Goal: Information Seeking & Learning: Find contact information

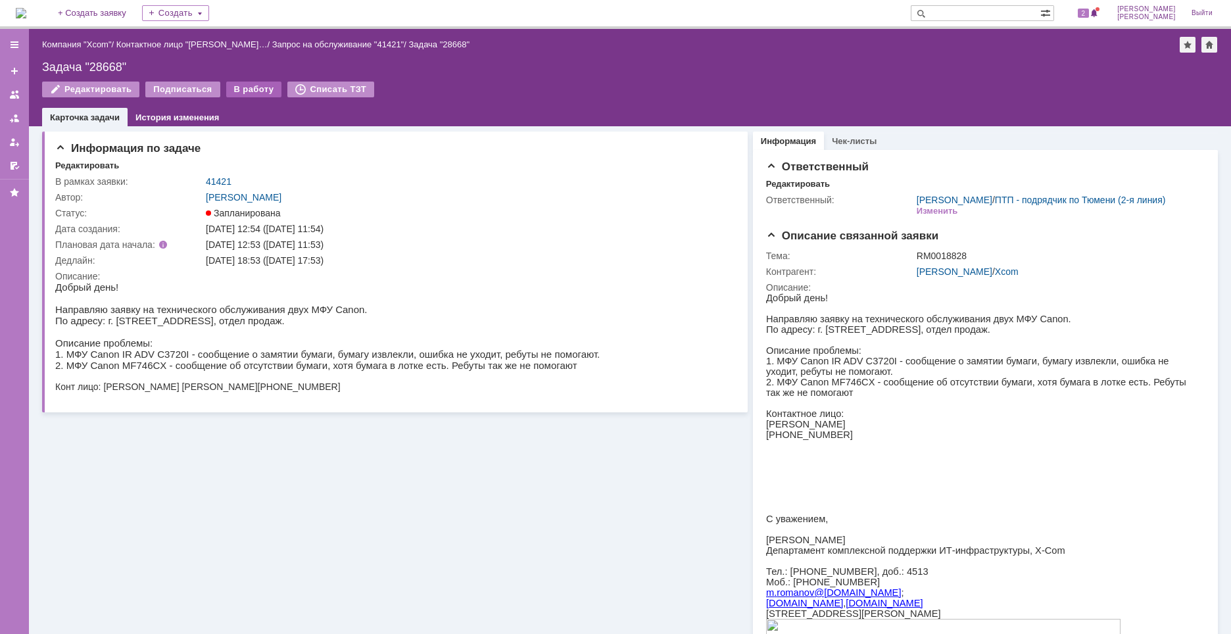
click at [254, 93] on div "В работу" at bounding box center [254, 90] width 56 height 16
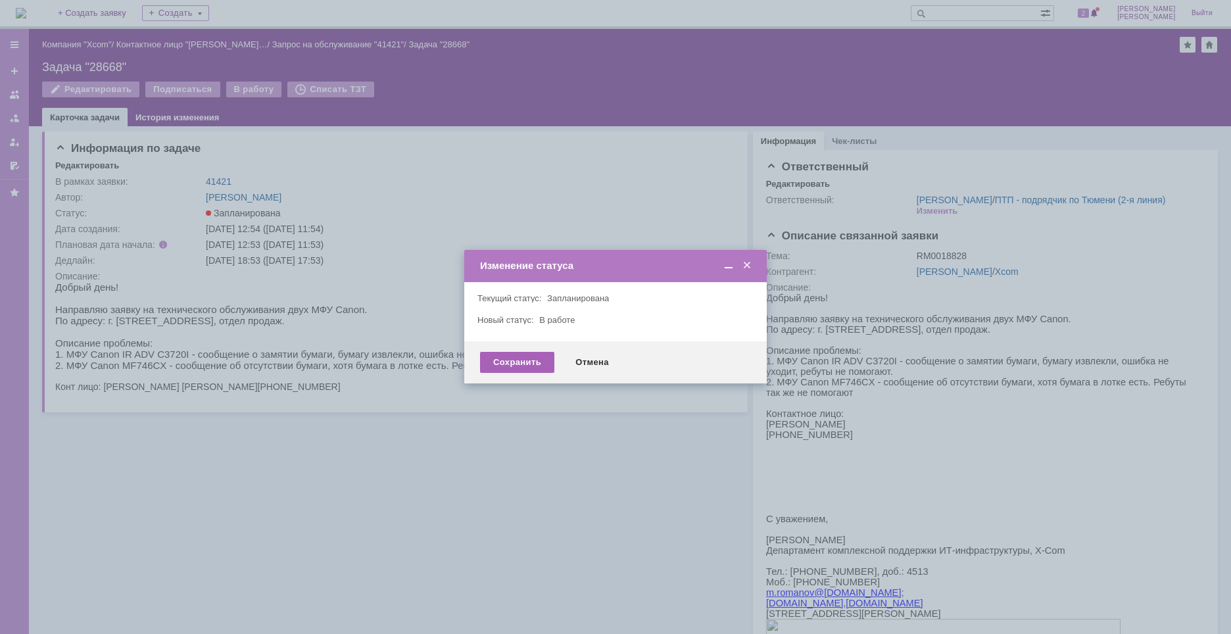
click at [511, 360] on div "Сохранить" at bounding box center [517, 362] width 74 height 21
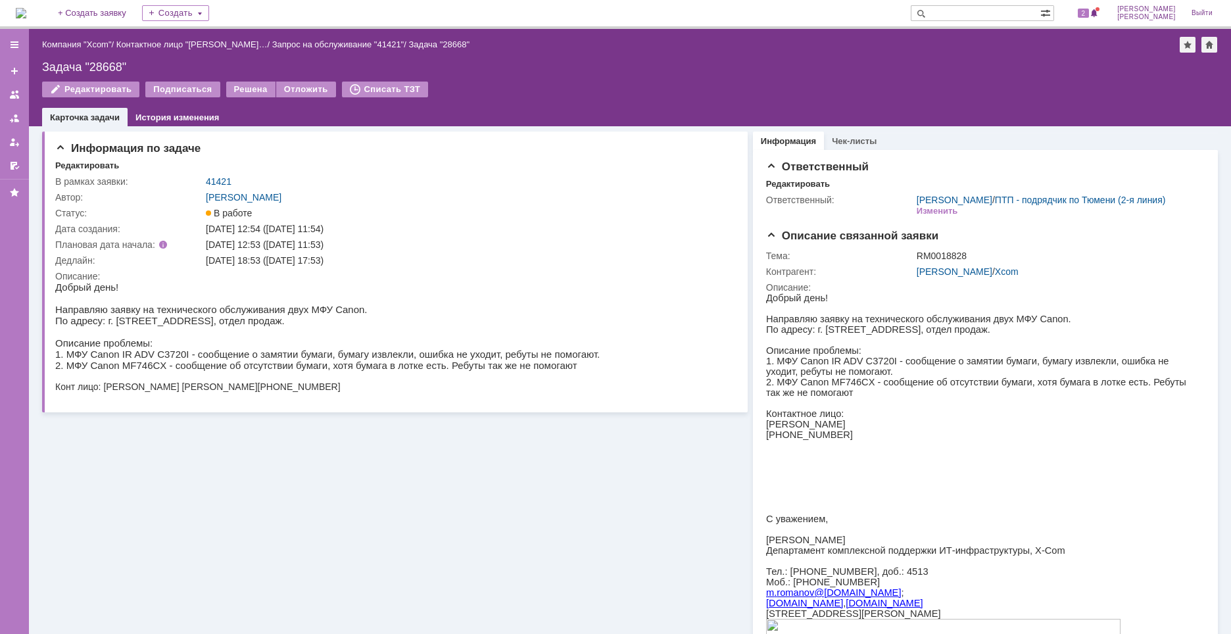
click at [114, 61] on div "Задача "28668"" at bounding box center [629, 66] width 1175 height 13
drag, startPoint x: 283, startPoint y: 323, endPoint x: 147, endPoint y: 326, distance: 136.7
click at [147, 326] on p "По адресу: г. [STREET_ADDRESS], отдел продаж." at bounding box center [327, 320] width 544 height 11
copy p "[STREET_ADDRESS], отдел продаж."
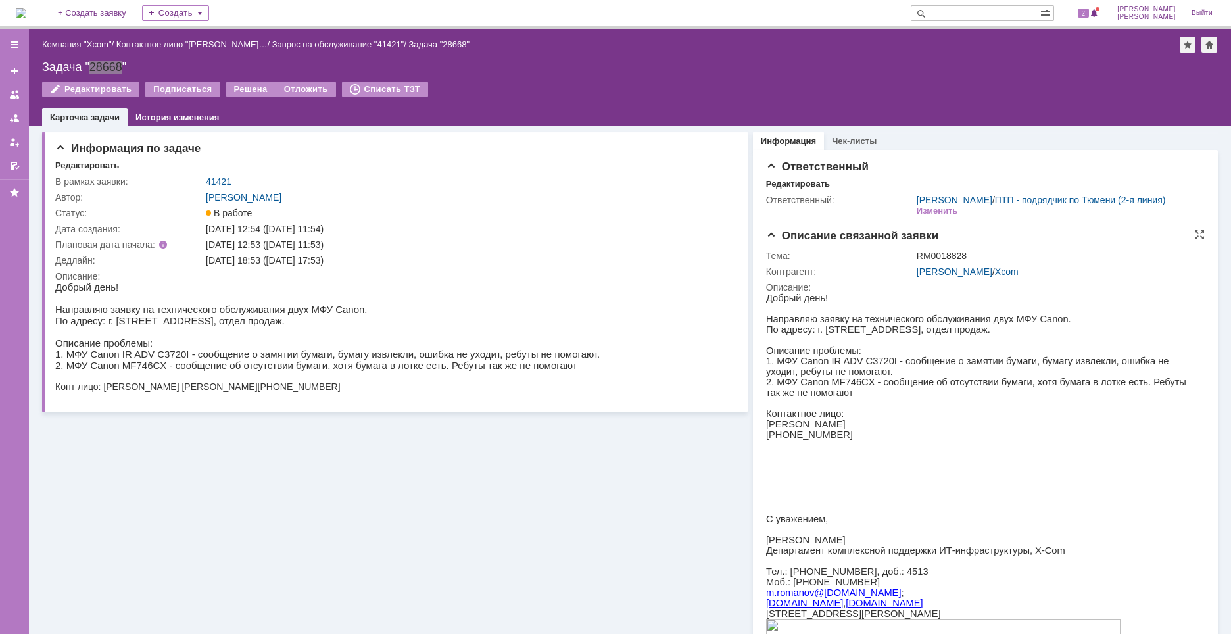
scroll to position [66, 0]
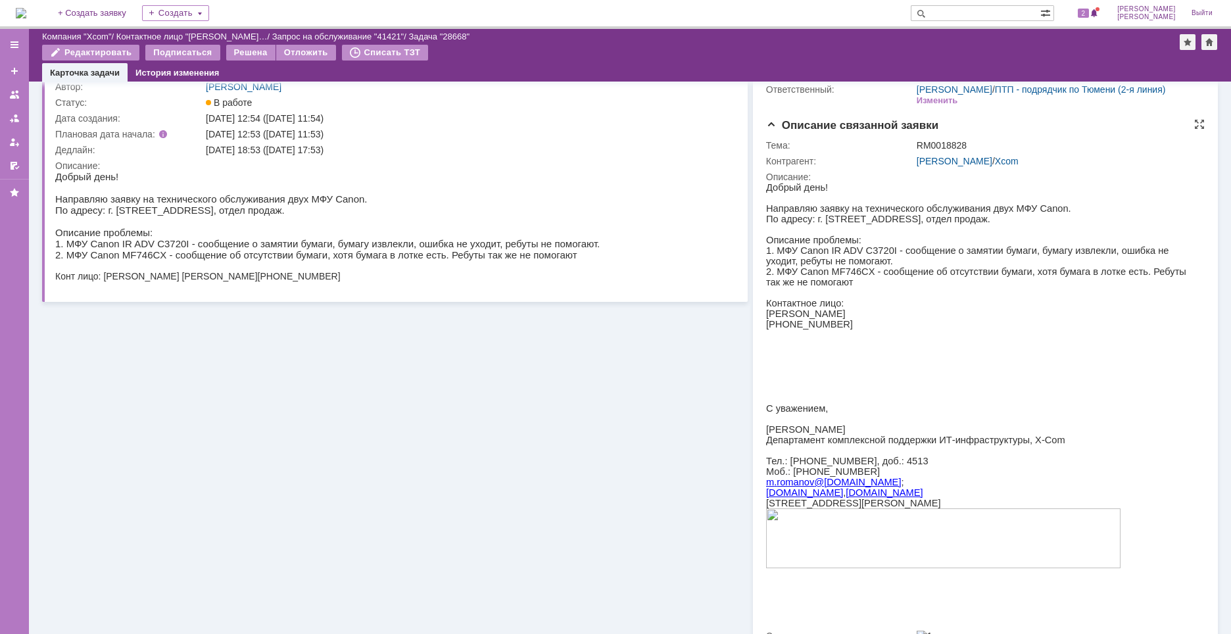
click at [796, 319] on p "[PERSON_NAME]" at bounding box center [980, 313] width 430 height 11
copy div "[PERSON_NAME]"
click at [950, 340] on p at bounding box center [980, 334] width 430 height 11
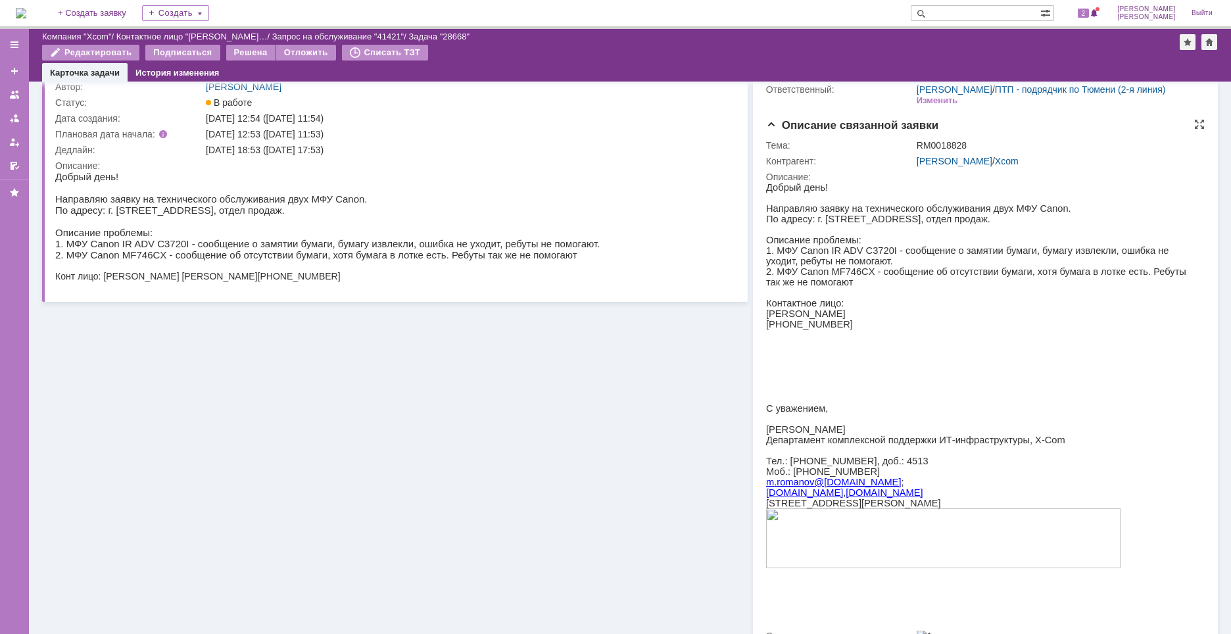
drag, startPoint x: 847, startPoint y: 343, endPoint x: 780, endPoint y: 343, distance: 66.4
click at [780, 329] on p "[PHONE_NUMBER]" at bounding box center [980, 324] width 430 height 11
copy p "982) 772 77 20"
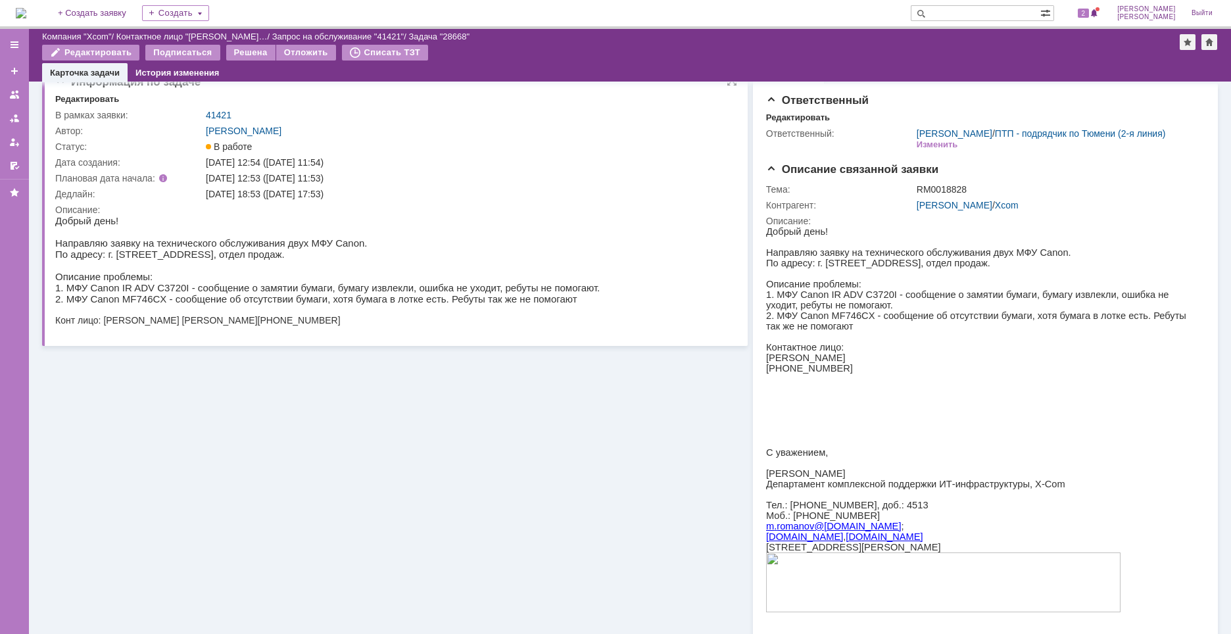
scroll to position [0, 0]
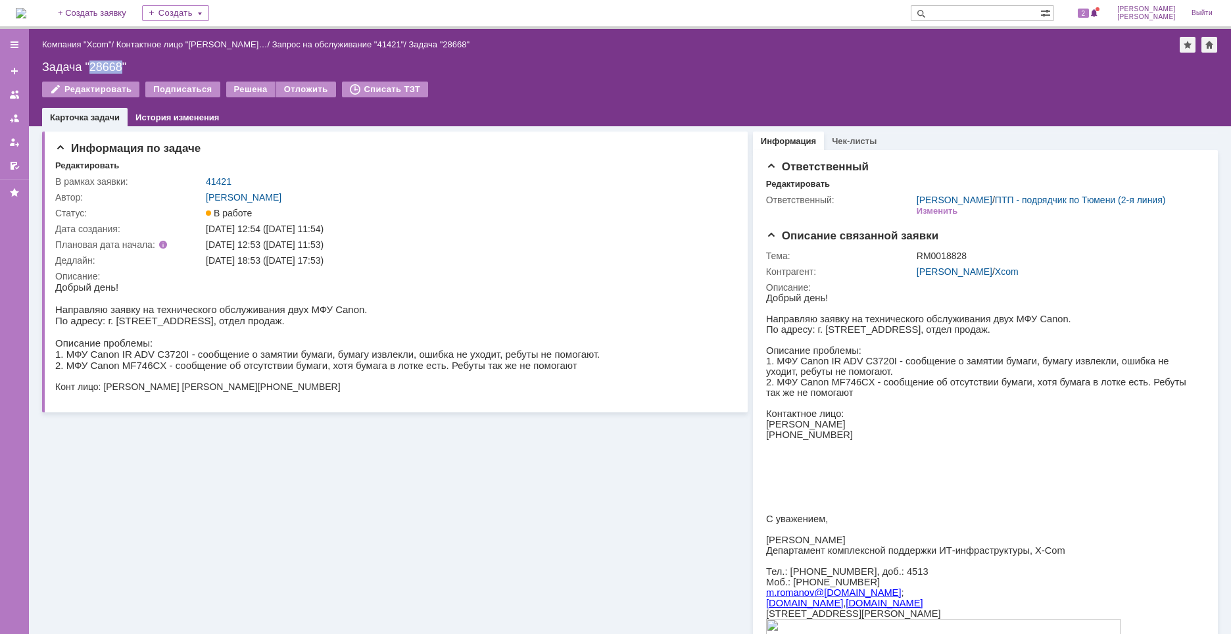
click at [102, 68] on div "Задача "28668"" at bounding box center [629, 66] width 1175 height 13
click at [262, 353] on p "1. МФУ Canon IR ADV C3720I - сообщение о замятии бумаги, бумагу извлекли, ошибк…" at bounding box center [327, 353] width 544 height 11
drag, startPoint x: 584, startPoint y: 376, endPoint x: 561, endPoint y: 361, distance: 28.1
click at [582, 374] on html "Добрый день! Направляю заявку на технического обслуживания двух МФУ Canon. По а…" at bounding box center [389, 336] width 669 height 110
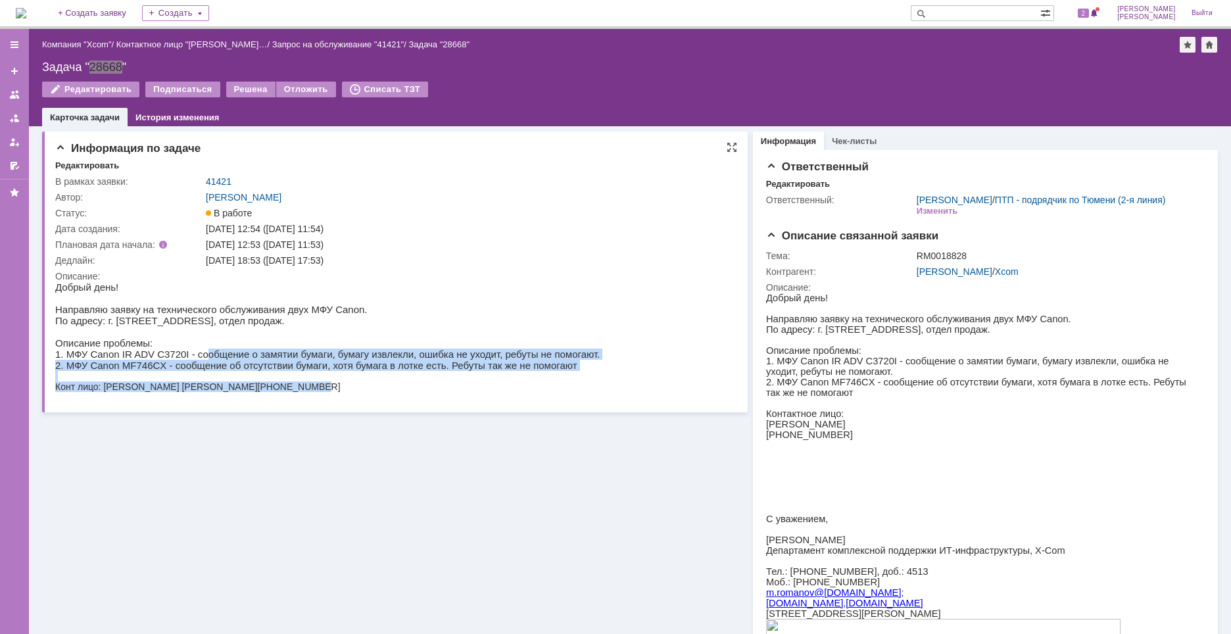
drag, startPoint x: 560, startPoint y: 358, endPoint x: 190, endPoint y: 356, distance: 370.1
click at [189, 354] on html "Добрый день! Направляю заявку на технического обслуживания двух МФУ Canon. По а…" at bounding box center [389, 336] width 669 height 110
click at [210, 365] on p "2. МФУ Canon MF746CX - сообщение об отсутствии бумаги, хотя бумага в лотке есть…" at bounding box center [327, 365] width 544 height 11
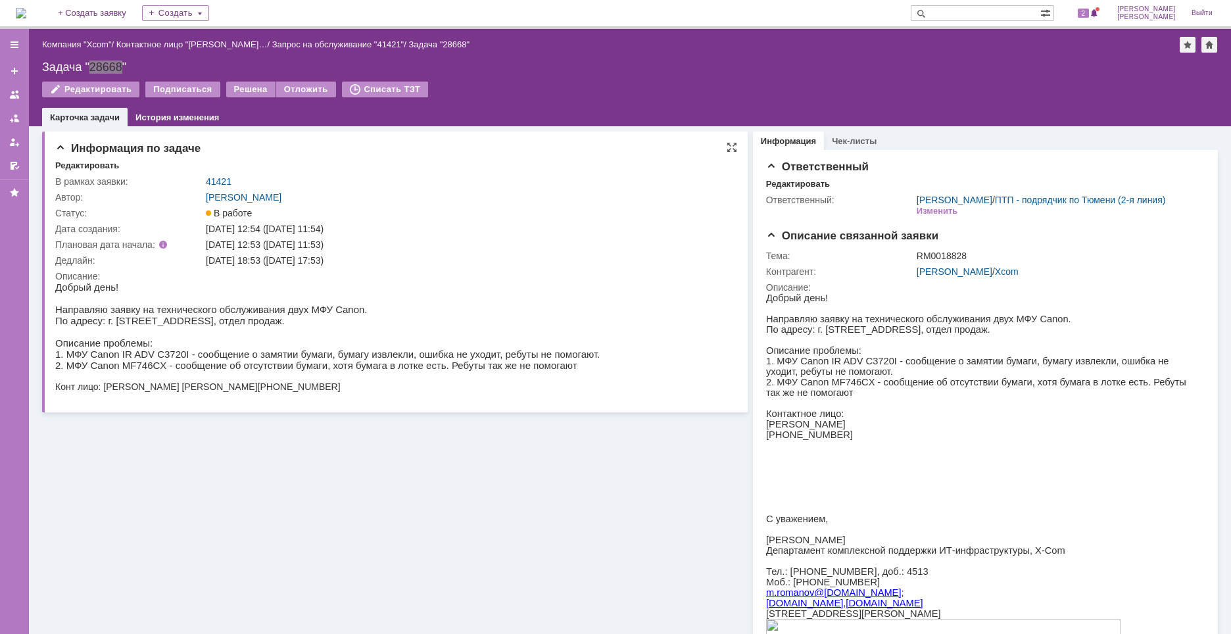
click at [179, 346] on p "Описание проблемы:" at bounding box center [327, 342] width 544 height 11
drag, startPoint x: 179, startPoint y: 354, endPoint x: 548, endPoint y: 354, distance: 368.8
click at [548, 354] on p "1. МФУ Canon IR ADV C3720I - сообщение о замятии бумаги, бумагу извлекли, ошибк…" at bounding box center [327, 353] width 544 height 11
click at [542, 360] on p "1. МФУ Canon IR ADV C3720I - сообщение о замятии бумаги, бумагу извлекли, ошибк…" at bounding box center [327, 353] width 544 height 11
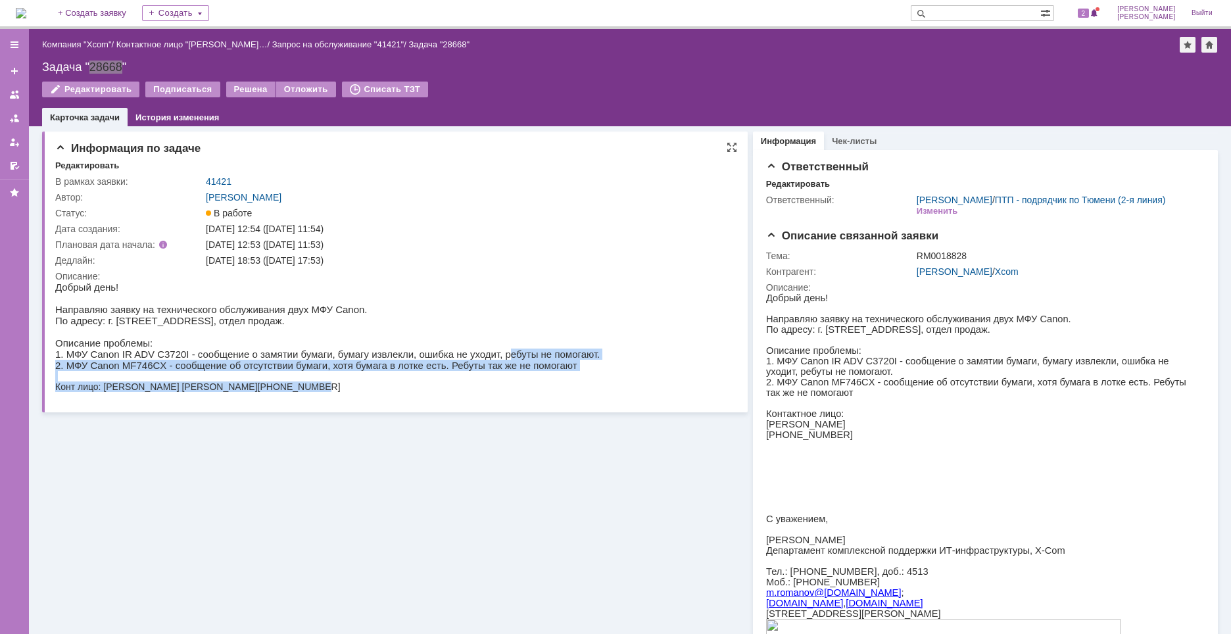
drag, startPoint x: 557, startPoint y: 356, endPoint x: 468, endPoint y: 358, distance: 88.7
click at [468, 358] on html "Добрый день! Направляю заявку на технического обслуживания двух МФУ Canon. По а…" at bounding box center [389, 336] width 669 height 110
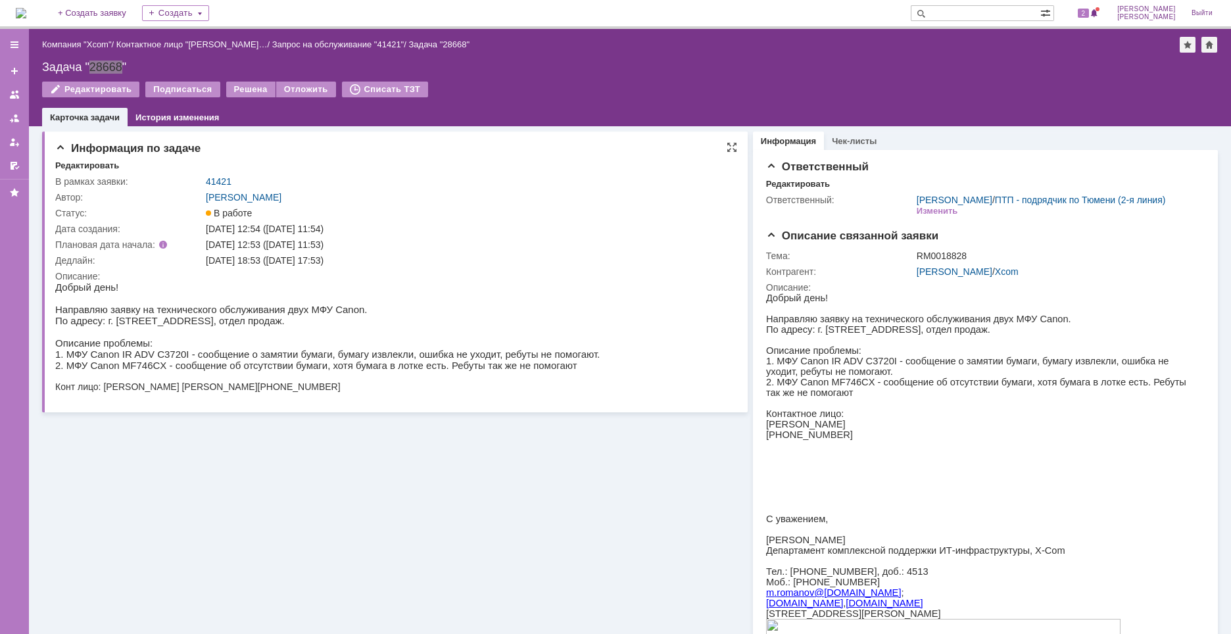
click at [206, 352] on p "1. МФУ Canon IR ADV C3720I - сообщение о замятии бумаги, бумагу извлекли, ошибк…" at bounding box center [327, 353] width 544 height 11
drag, startPoint x: 190, startPoint y: 356, endPoint x: 550, endPoint y: 358, distance: 359.6
click at [550, 358] on p "1. МФУ Canon IR ADV C3720I - сообщение о замятии бумаги, бумагу извлекли, ошибк…" at bounding box center [327, 353] width 544 height 11
copy p "сообщение о замятии бумаги, [PERSON_NAME] извлекли, ошибка не уходит, ребуты не…"
drag, startPoint x: 658, startPoint y: 407, endPoint x: 274, endPoint y: 88, distance: 499.0
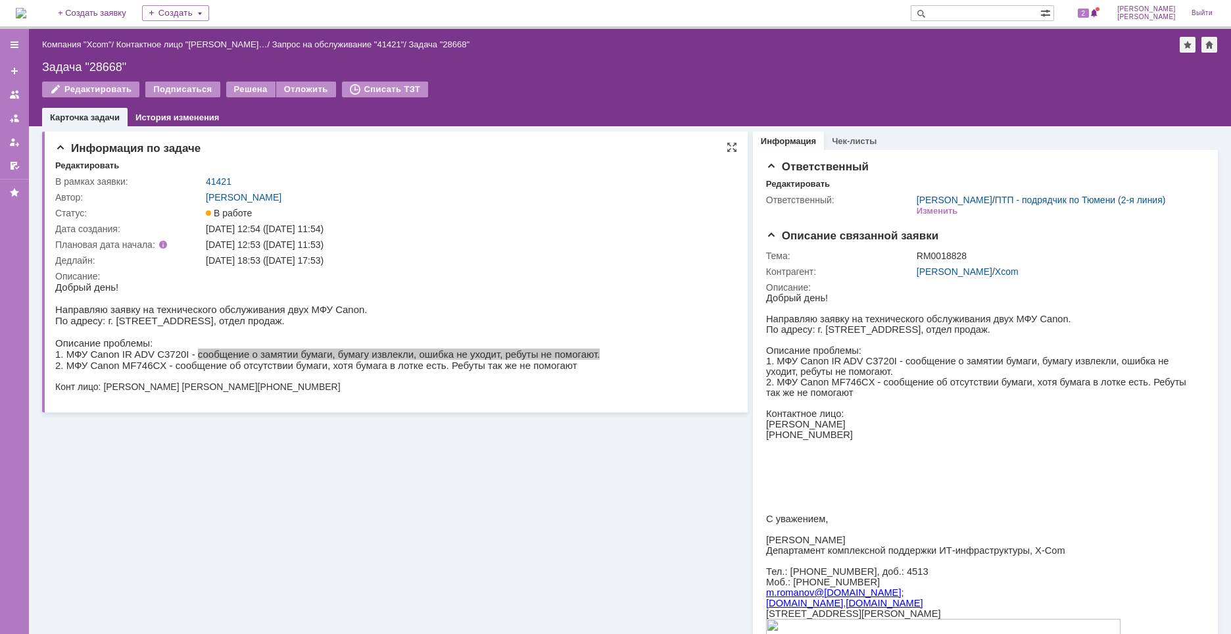
click at [658, 407] on div "Информация по задаче Редактировать В рамках заявки: 41421 Автор: [PERSON_NAME]:…" at bounding box center [394, 271] width 705 height 281
click at [814, 461] on p at bounding box center [980, 455] width 430 height 11
click at [795, 429] on p "[PERSON_NAME]" at bounding box center [980, 424] width 430 height 11
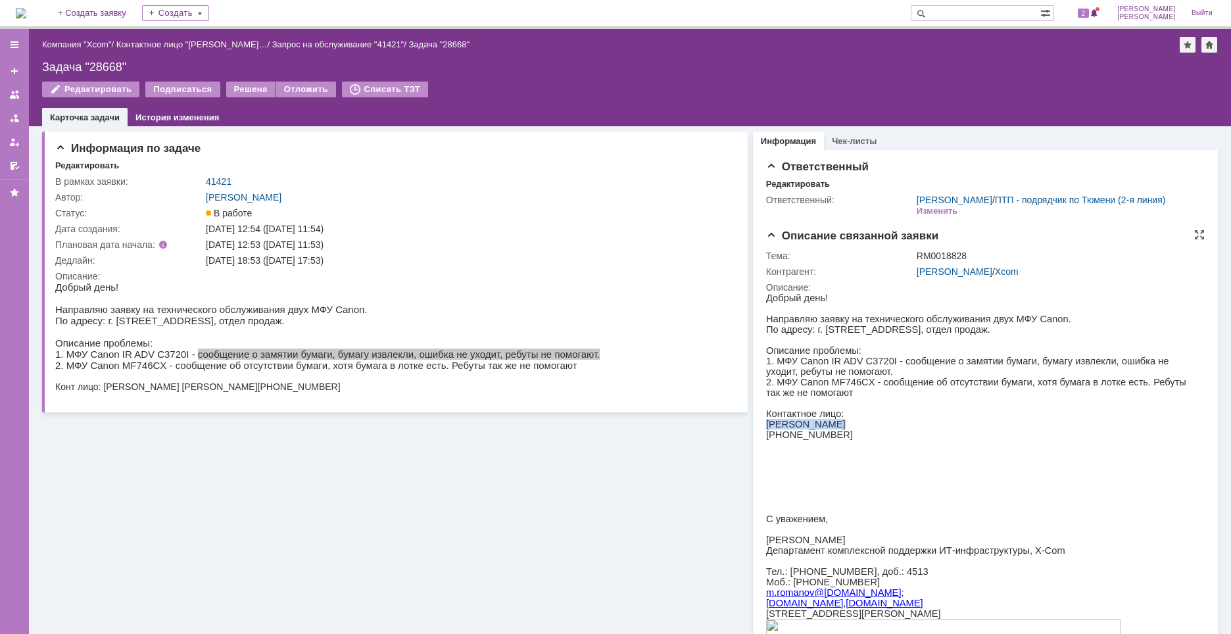
copy div "[PERSON_NAME]"
click at [952, 419] on p "Контактное лицо:" at bounding box center [980, 413] width 430 height 11
drag, startPoint x: 851, startPoint y: 459, endPoint x: 782, endPoint y: 453, distance: 69.3
click at [782, 453] on div "Добрый день! Направляю заявку на технического обслуживания двух МФУ Canon. По а…" at bounding box center [980, 492] width 430 height 398
drag, startPoint x: 810, startPoint y: 469, endPoint x: 842, endPoint y: 454, distance: 35.3
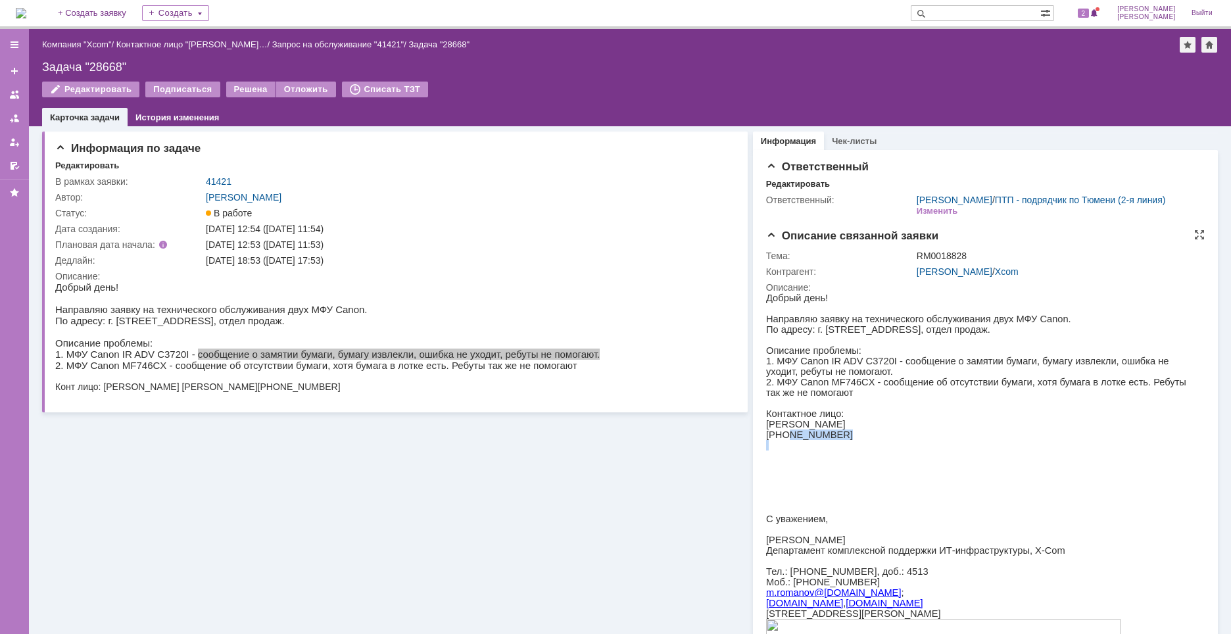
click at [810, 470] on div "Добрый день! Направляю заявку на технического обслуживания двух МФУ Canon. По а…" at bounding box center [980, 492] width 430 height 398
click at [847, 440] on p "[PHONE_NUMBER]" at bounding box center [980, 434] width 430 height 11
drag, startPoint x: 841, startPoint y: 451, endPoint x: 782, endPoint y: 451, distance: 59.2
click at [782, 440] on p "[PHONE_NUMBER]" at bounding box center [980, 434] width 430 height 11
copy p "982) 772 77 20"
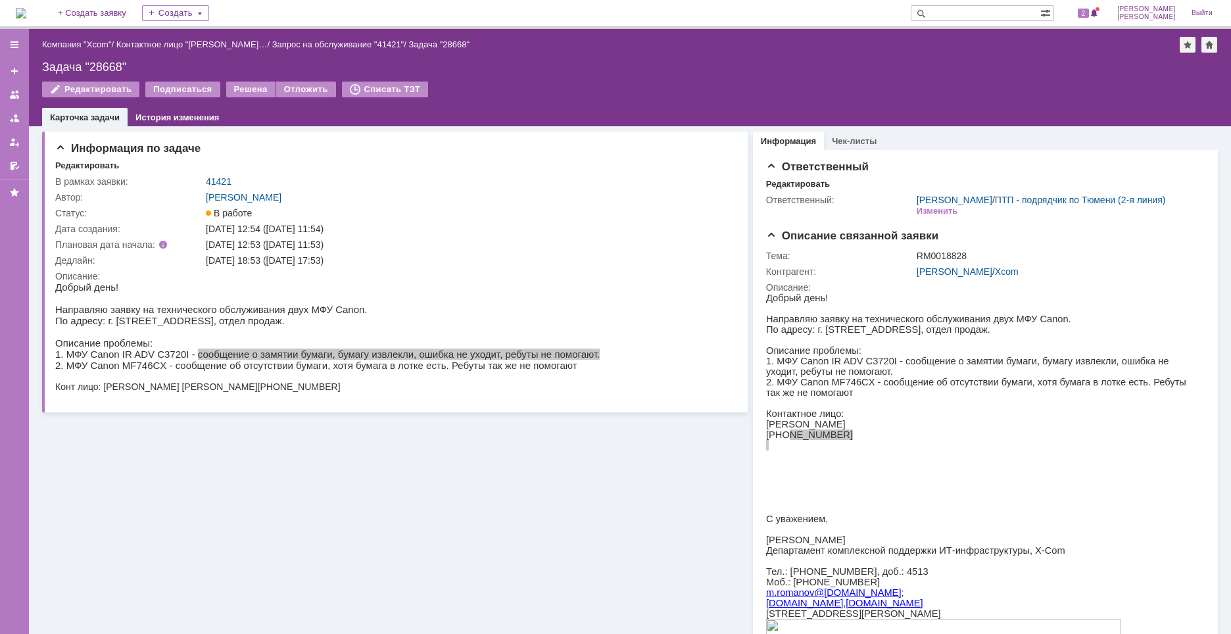
click at [102, 64] on div "Задача "28668"" at bounding box center [629, 66] width 1175 height 13
copy div "28668"
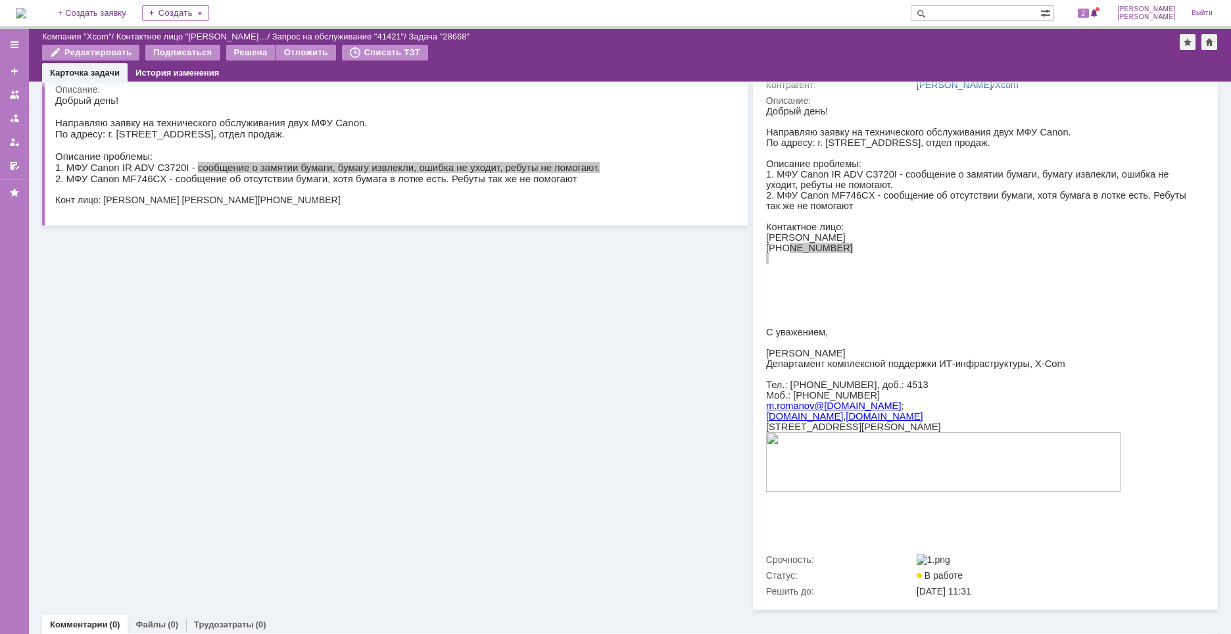
scroll to position [66, 0]
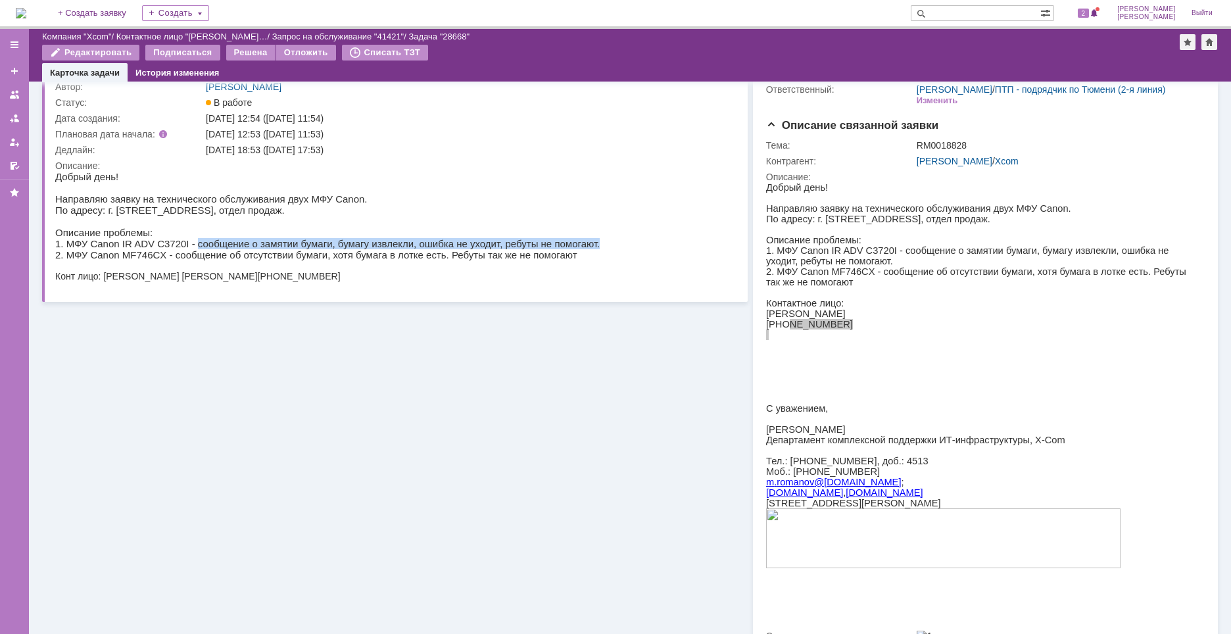
drag, startPoint x: 105, startPoint y: 281, endPoint x: 241, endPoint y: 285, distance: 136.1
click at [241, 281] on span "Конт лицо: [PERSON_NAME] [PERSON_NAME]" at bounding box center [156, 276] width 202 height 11
copy span "[PERSON_NAME] [PERSON_NAME]"
drag, startPoint x: 307, startPoint y: 287, endPoint x: 317, endPoint y: 287, distance: 10.5
click at [307, 287] on div at bounding box center [392, 230] width 674 height 118
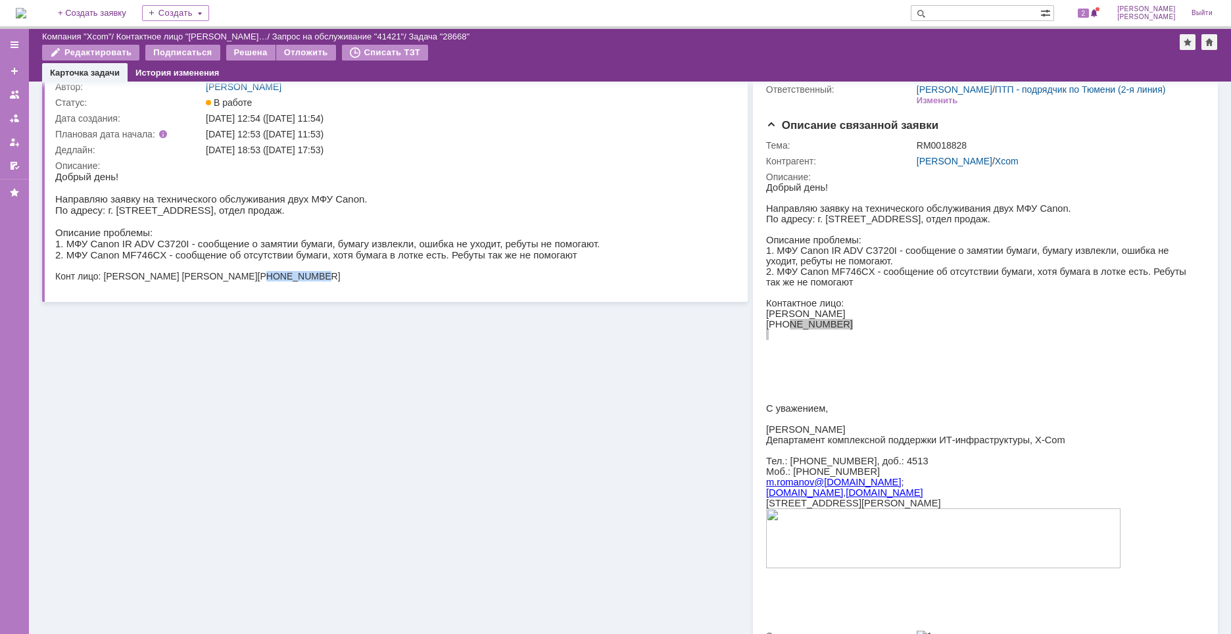
drag, startPoint x: 315, startPoint y: 280, endPoint x: 256, endPoint y: 283, distance: 58.6
click at [256, 281] on div "Конт лицо: [PERSON_NAME] [PERSON_NAME] [PHONE_NUMBER]" at bounding box center [327, 276] width 544 height 11
copy span "9827727878"
drag, startPoint x: 362, startPoint y: 276, endPoint x: 354, endPoint y: 276, distance: 7.2
click at [362, 276] on div "Конт лицо: [PERSON_NAME] [PERSON_NAME] [PHONE_NUMBER]" at bounding box center [327, 276] width 544 height 11
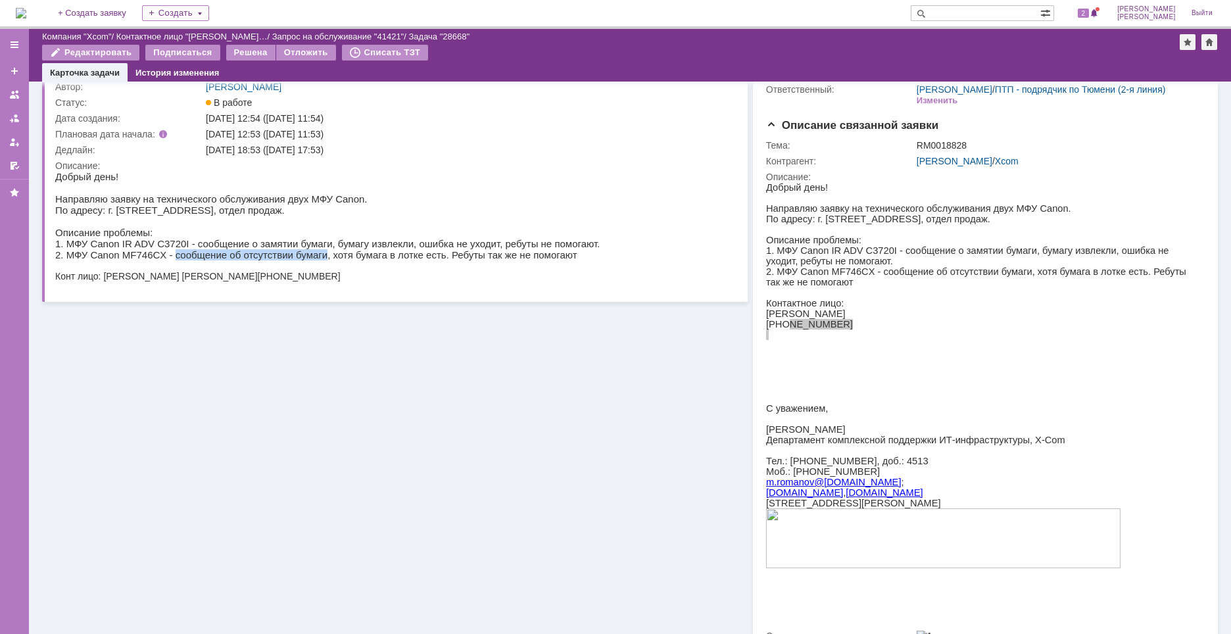
drag, startPoint x: 161, startPoint y: 261, endPoint x: 299, endPoint y: 264, distance: 138.1
click at [298, 260] on p "2. МФУ Canon MF746CX - сообщение об отсутствии бумаги, хотя бумага в лотке есть…" at bounding box center [327, 254] width 544 height 11
copy p "сообщение об отсутствии бумаги"
click at [342, 150] on div "[DATE] 18:53 ([DATE] 17:53)" at bounding box center [466, 150] width 521 height 11
drag, startPoint x: 282, startPoint y: 149, endPoint x: 352, endPoint y: 150, distance: 70.3
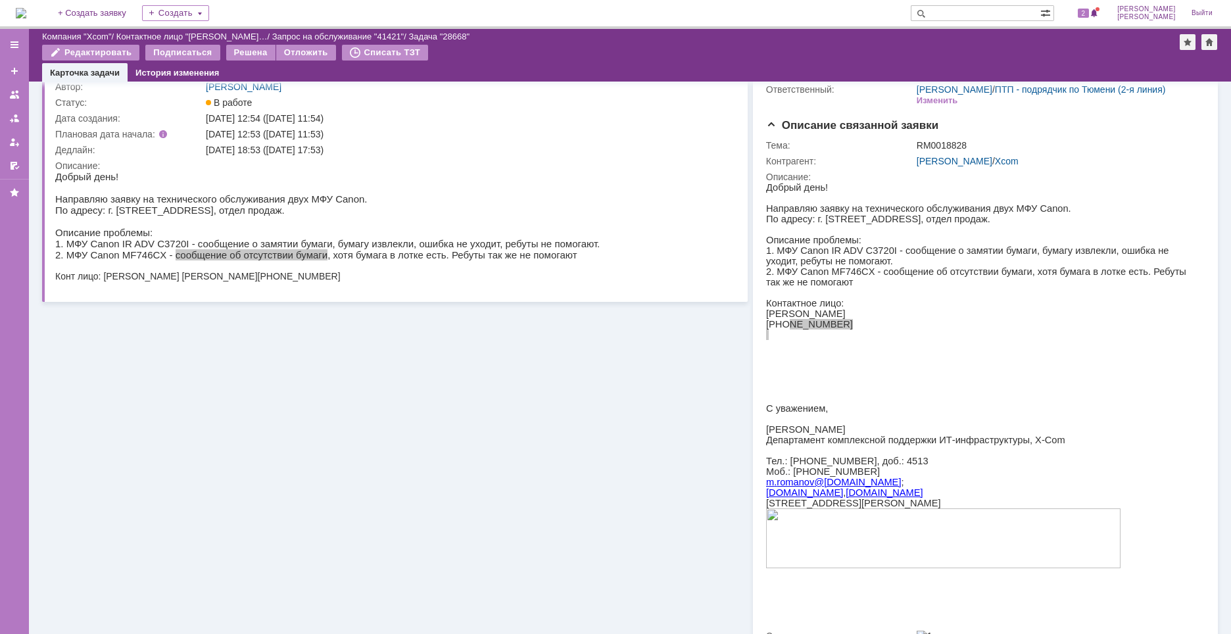
click at [352, 150] on div "[DATE] 18:53 ([DATE] 17:53)" at bounding box center [466, 150] width 521 height 11
click at [295, 291] on div "Информация по задаче Редактировать В рамках заявки: 41421 Автор: [PERSON_NAME]:…" at bounding box center [394, 161] width 705 height 281
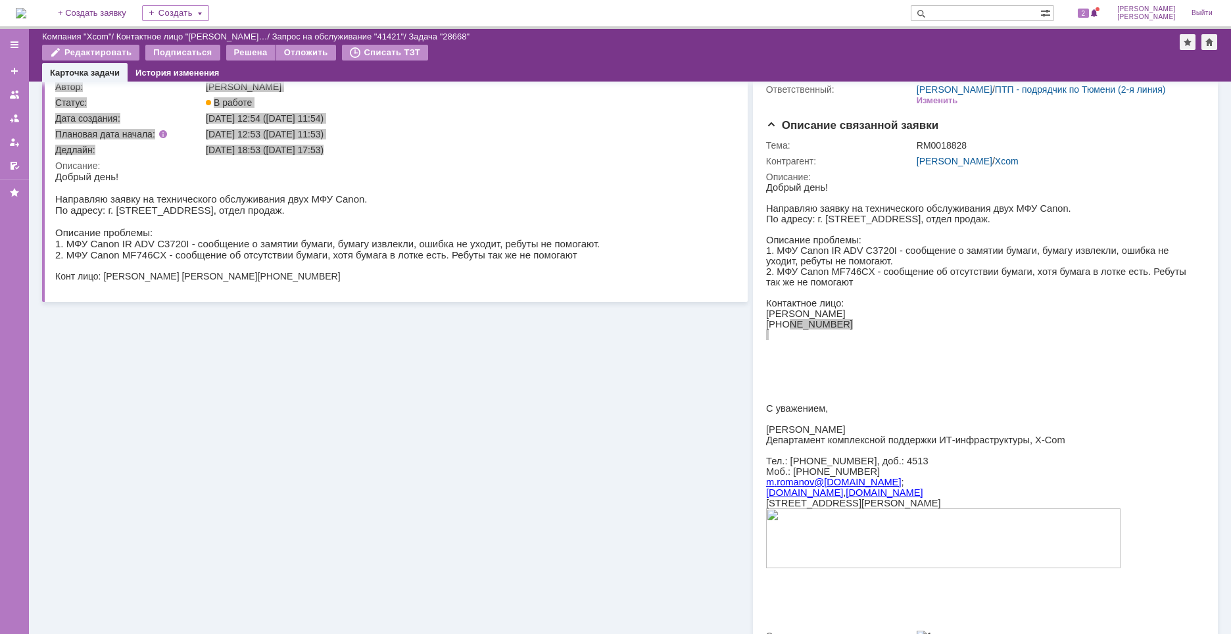
click at [310, 260] on p "2. МФУ Canon MF746CX - сообщение об отсутствии бумаги, хотя бумага в лотке есть…" at bounding box center [327, 254] width 544 height 11
drag, startPoint x: 304, startPoint y: 260, endPoint x: 531, endPoint y: 258, distance: 227.4
click at [531, 258] on p "2. МФУ Canon MF746CX - сообщение об отсутствии бумаги, хотя бумага в лотке есть…" at bounding box center [327, 254] width 544 height 11
drag, startPoint x: 525, startPoint y: 196, endPoint x: 533, endPoint y: 196, distance: 8.5
click at [525, 196] on p "Направляю заявку на технического обслуживания двух МФУ Canon." at bounding box center [327, 198] width 544 height 11
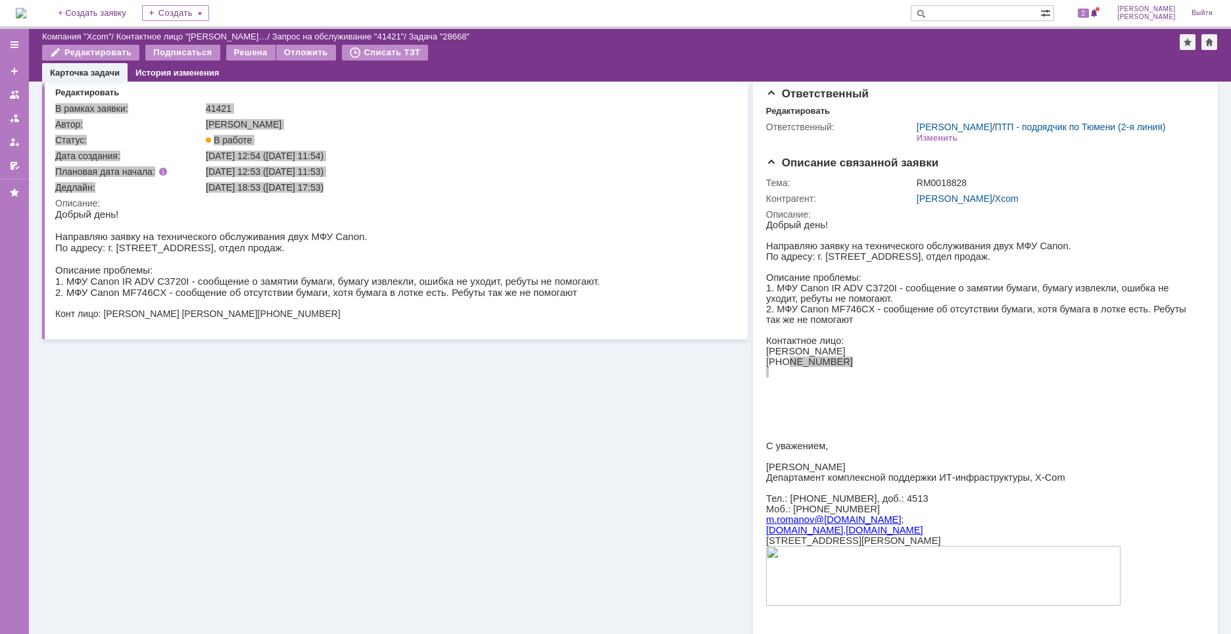
scroll to position [0, 0]
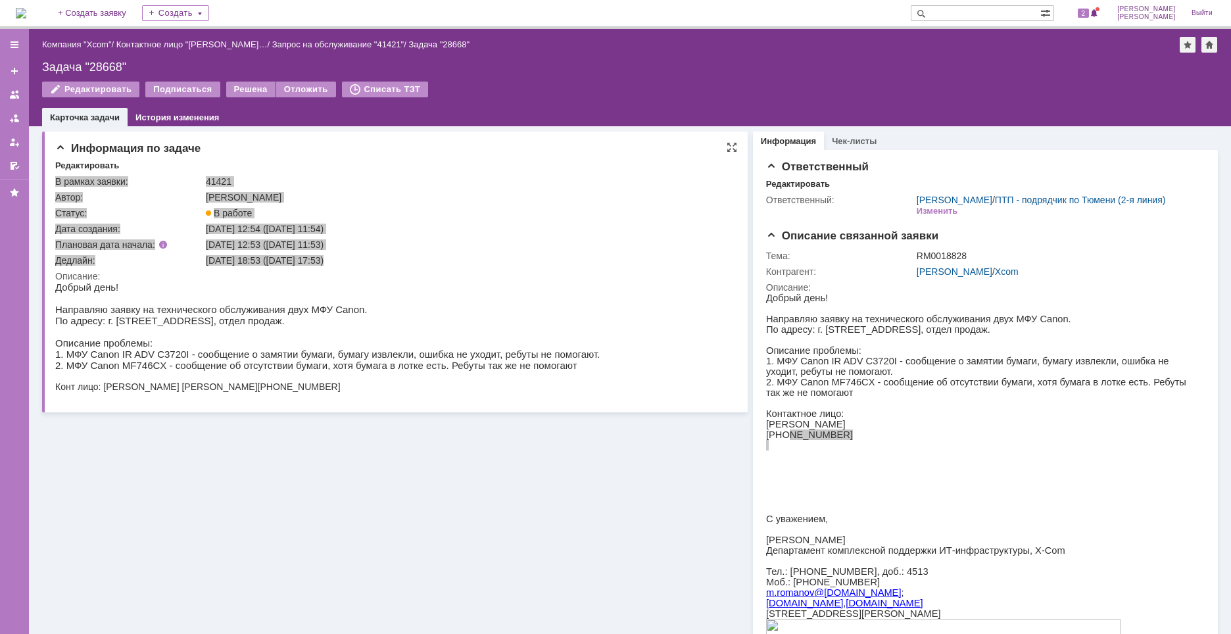
click at [526, 309] on p "Направляю заявку на технического обслуживания двух МФУ Canon." at bounding box center [327, 309] width 544 height 11
click at [292, 290] on p "Добрый день!" at bounding box center [327, 286] width 544 height 11
click at [266, 317] on p "По адресу: г. [STREET_ADDRESS], отдел продаж." at bounding box center [327, 320] width 544 height 11
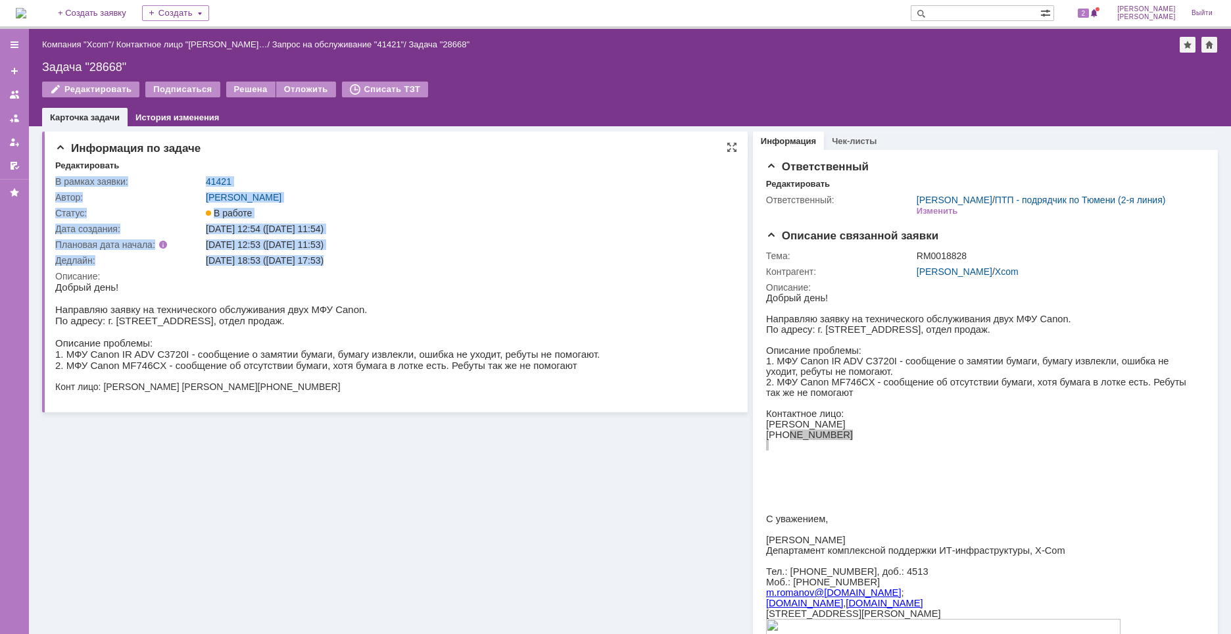
click at [271, 261] on div "[DATE] 18:53 ([DATE] 17:53)" at bounding box center [466, 260] width 521 height 11
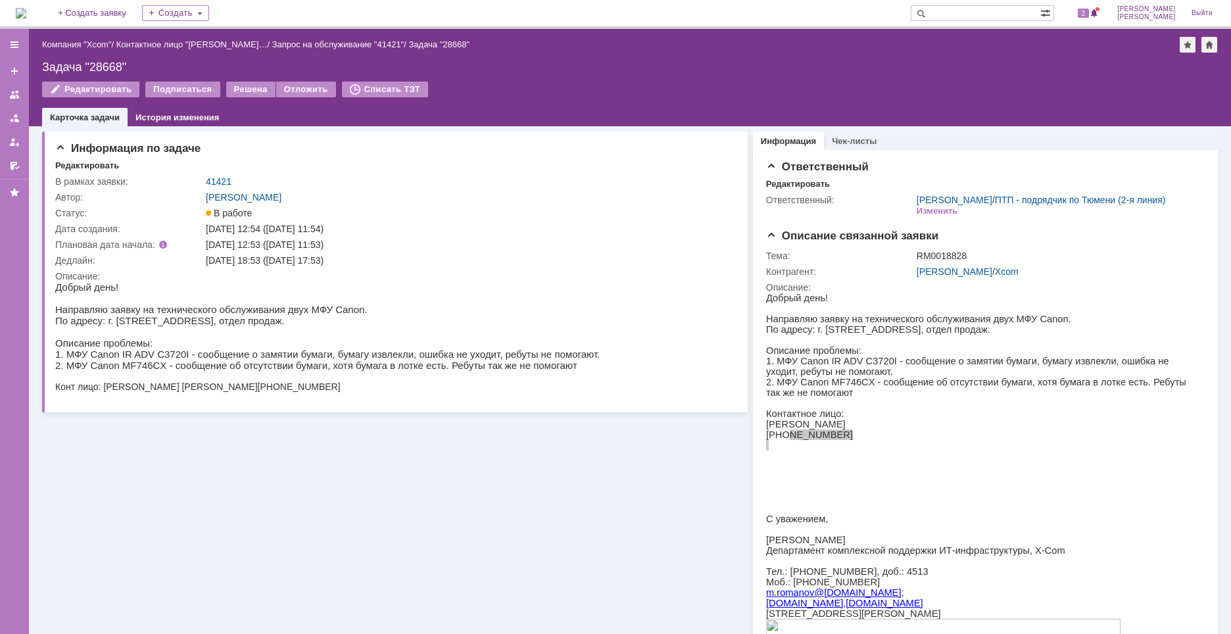
click at [647, 567] on div "Информация по задаче Редактировать В рамках заявки: 41421 Автор: [PERSON_NAME]:…" at bounding box center [394, 461] width 705 height 670
click at [594, 491] on div "Информация по задаче Редактировать В рамках заявки: 41421 Автор: [PERSON_NAME]:…" at bounding box center [394, 461] width 705 height 670
drag, startPoint x: 285, startPoint y: 262, endPoint x: 353, endPoint y: 262, distance: 68.4
click at [353, 262] on div "[DATE] 18:53 ([DATE] 17:53)" at bounding box center [466, 260] width 521 height 11
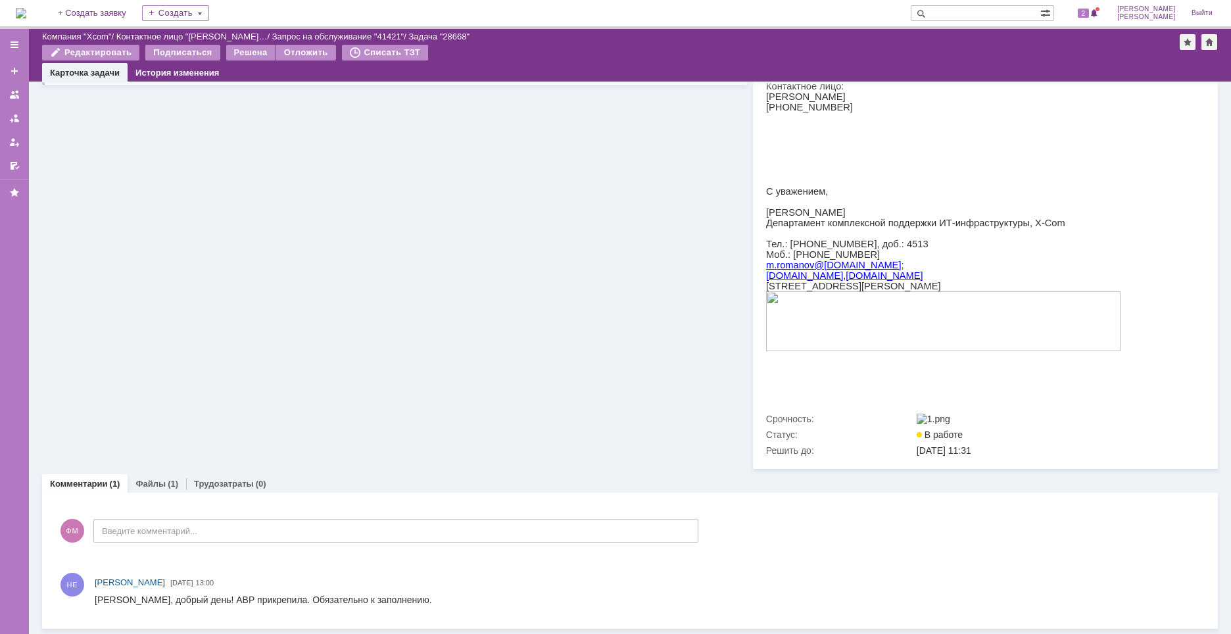
scroll to position [288, 0]
click at [153, 479] on link "Файлы" at bounding box center [150, 484] width 30 height 10
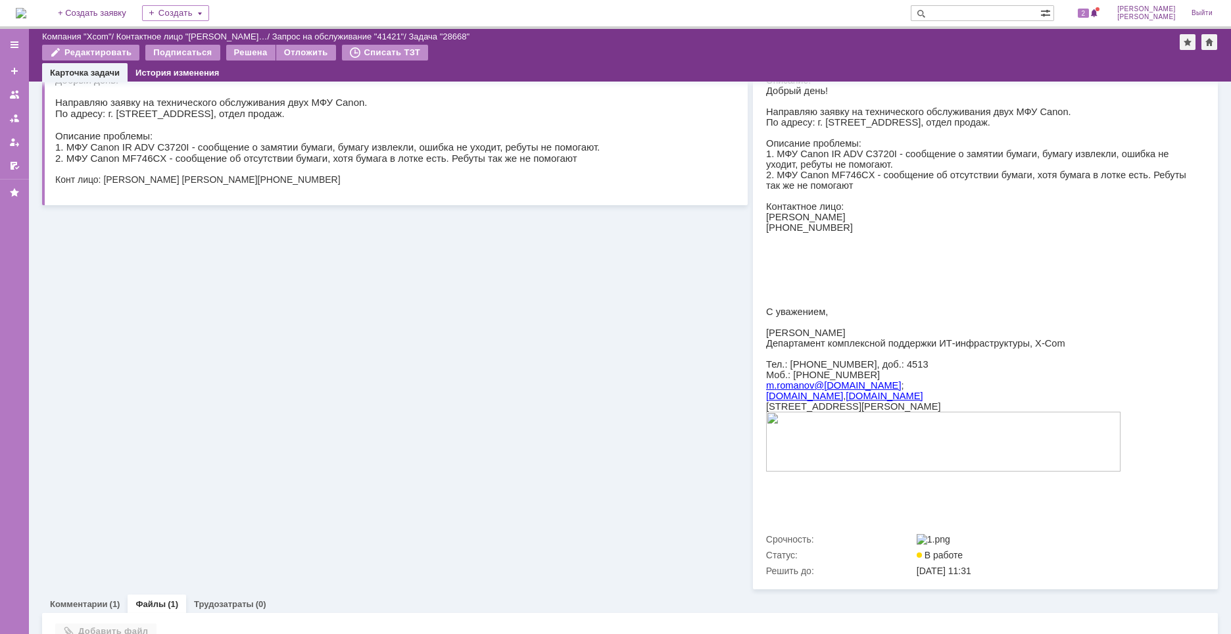
scroll to position [264, 0]
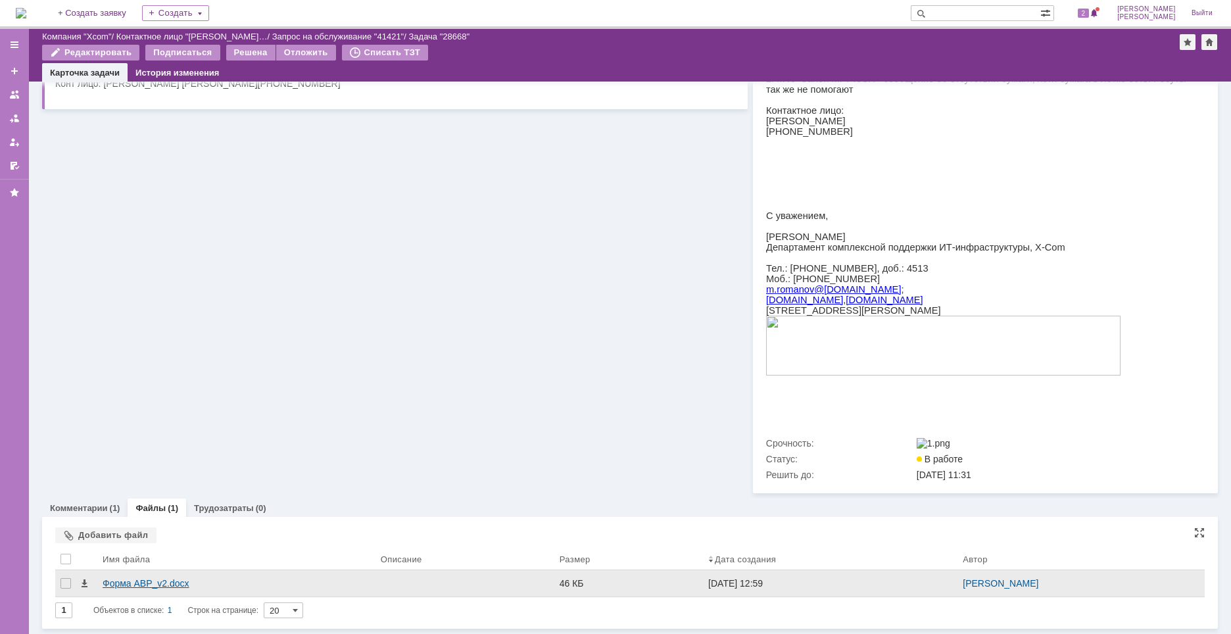
click at [133, 583] on div "Форма АВР_v2.docx" at bounding box center [237, 583] width 268 height 11
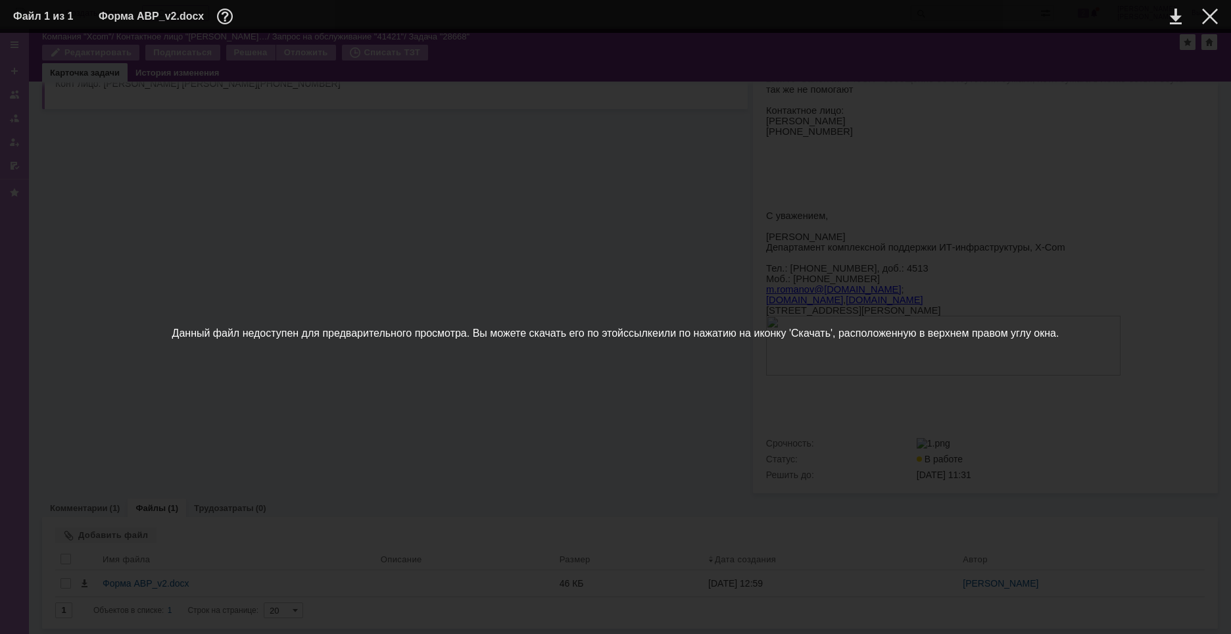
click at [643, 336] on link "ссылке" at bounding box center [640, 332] width 35 height 11
click at [562, 204] on span "Данный файл недоступен для предварительного просмотра. Вы можете скачать его по…" at bounding box center [615, 333] width 1204 height 575
click at [1204, 20] on div at bounding box center [1210, 17] width 16 height 16
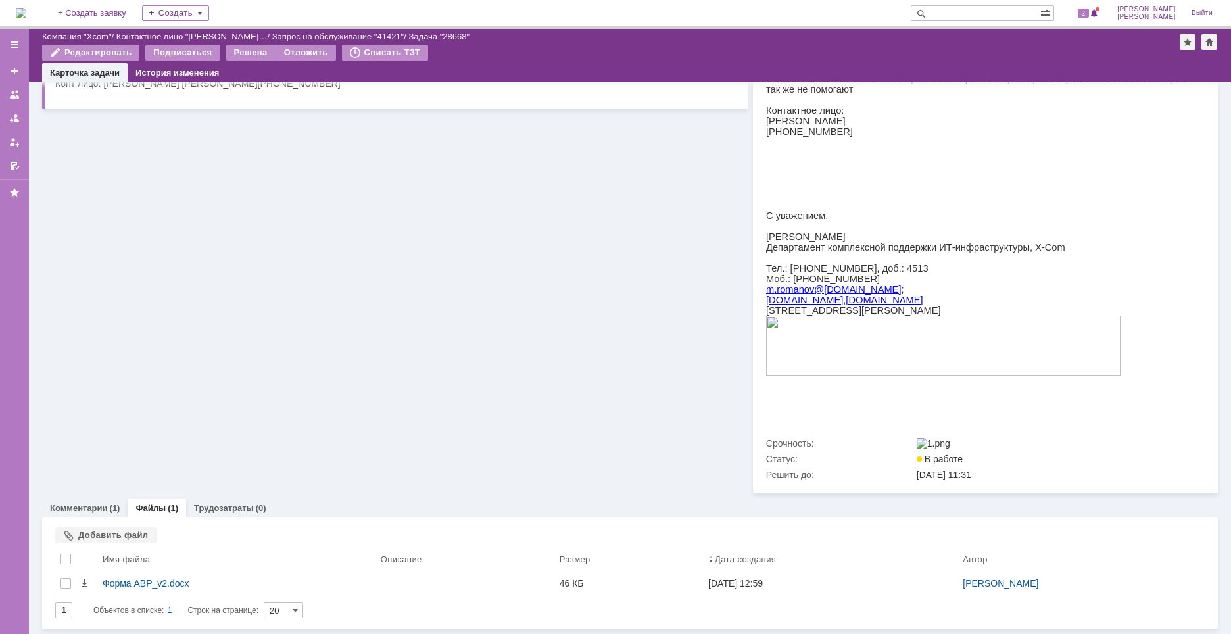
click at [91, 509] on link "Комментарии" at bounding box center [79, 508] width 58 height 10
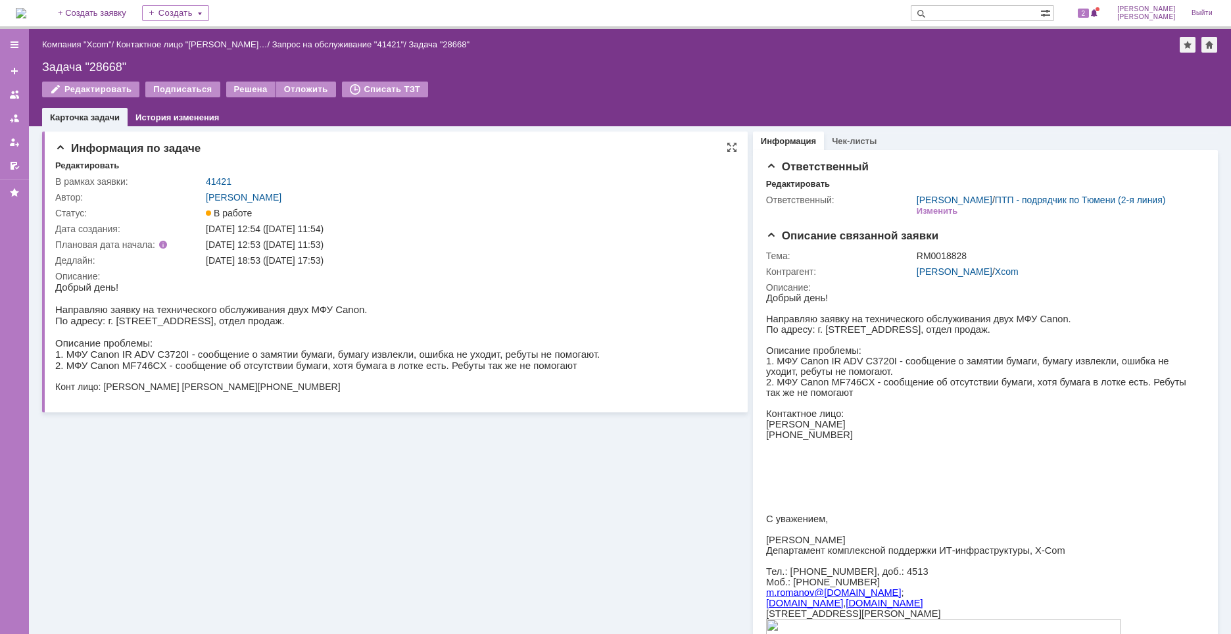
drag, startPoint x: 103, startPoint y: 392, endPoint x: 243, endPoint y: 394, distance: 140.0
click at [243, 392] on span "Конт лицо: [PERSON_NAME] [PERSON_NAME]" at bounding box center [156, 386] width 202 height 11
copy span "[PERSON_NAME] [PERSON_NAME]"
drag, startPoint x: 291, startPoint y: 396, endPoint x: 311, endPoint y: 393, distance: 20.5
click at [291, 392] on span "[PHONE_NUMBER]" at bounding box center [299, 386] width 83 height 11
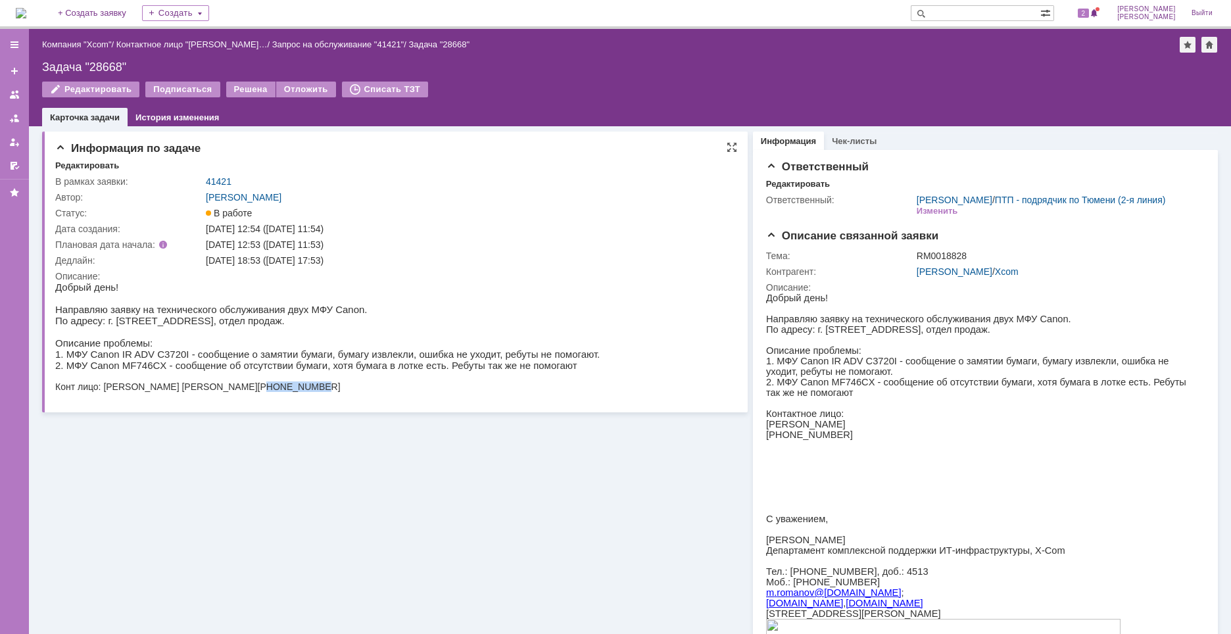
drag, startPoint x: 322, startPoint y: 392, endPoint x: 257, endPoint y: 396, distance: 65.2
click at [257, 392] on div "Конт лицо: [PERSON_NAME] [PERSON_NAME] [PHONE_NUMBER]" at bounding box center [327, 386] width 544 height 11
copy span "9827727878"
click at [619, 382] on html "Добрый день! Направляю заявку на технического обслуживания двух МФУ Canon. По а…" at bounding box center [389, 336] width 669 height 110
click at [549, 502] on div "Информация по задаче Редактировать В рамках заявки: 41421 Автор: [PERSON_NAME]:…" at bounding box center [394, 461] width 705 height 670
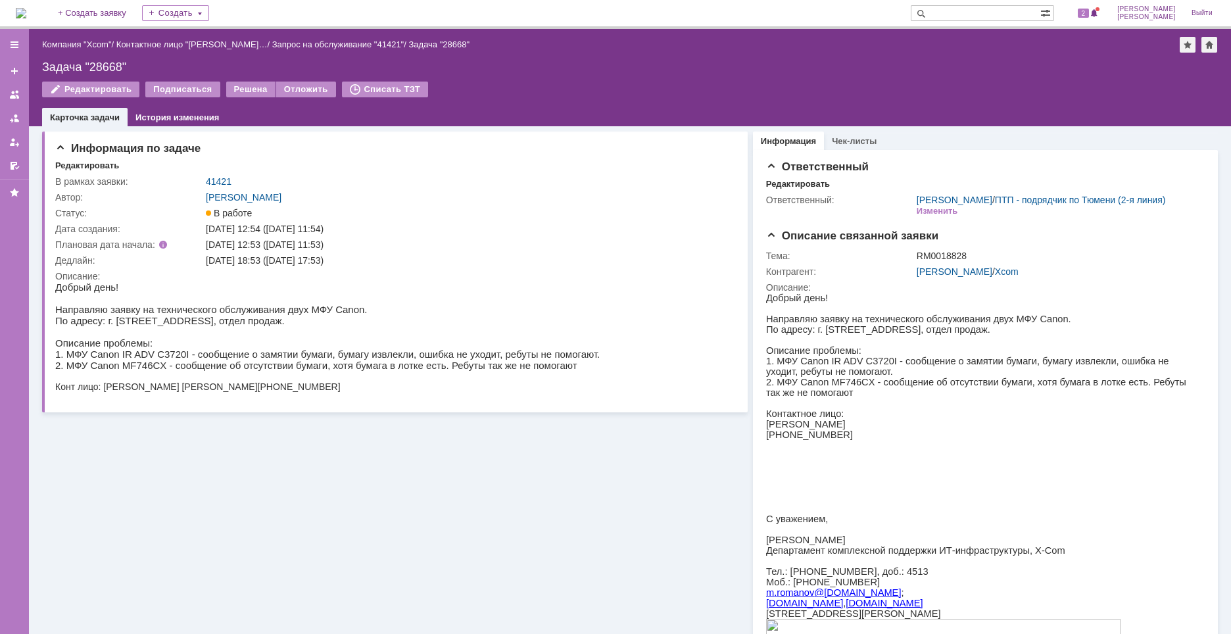
click at [97, 66] on div "Задача "28668"" at bounding box center [629, 66] width 1175 height 13
copy div "28668"
click at [294, 371] on p "2. МФУ Canon MF746CX - сообщение об отсутствии бумаги, хотя бумага в лотке есть…" at bounding box center [327, 365] width 544 height 11
drag, startPoint x: 181, startPoint y: 358, endPoint x: 303, endPoint y: 362, distance: 122.3
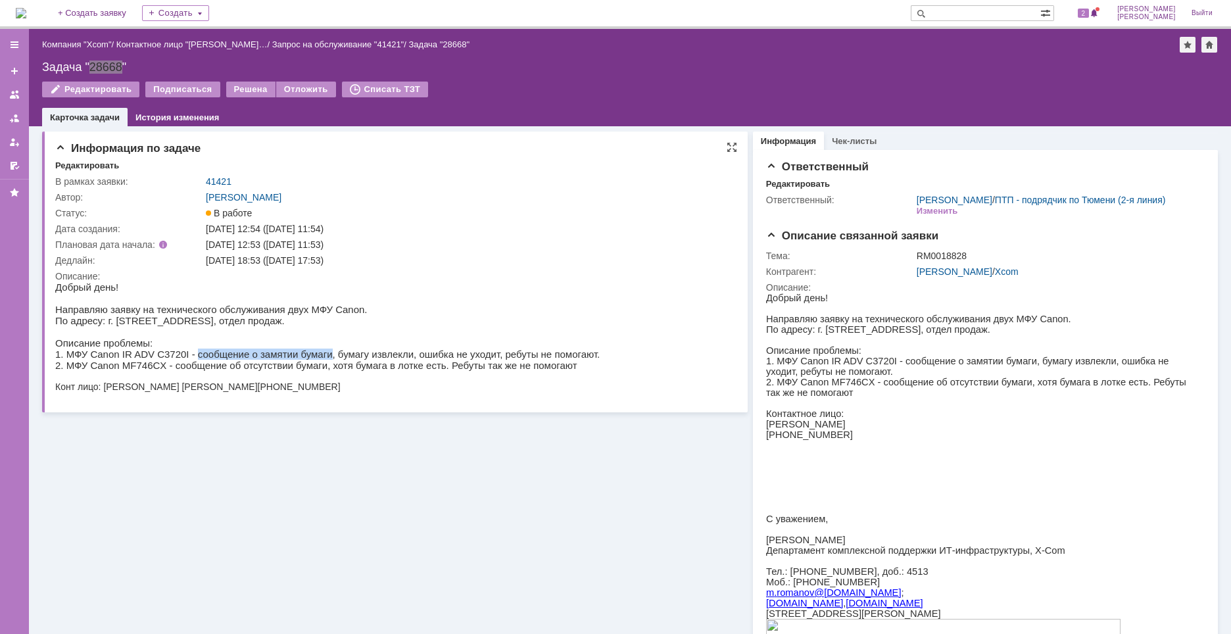
click at [303, 360] on p "1. МФУ Canon IR ADV C3720I - сообщение о замятии бумаги, бумагу извлекли, ошибк…" at bounding box center [327, 353] width 544 height 11
copy p "сообщение о замятии бумаги"
drag, startPoint x: 287, startPoint y: 259, endPoint x: 354, endPoint y: 266, distance: 68.0
click at [354, 266] on td "[DATE] 18:53 ([DATE] 17:53)" at bounding box center [466, 260] width 527 height 16
copy div "22.08.2025 17:53"
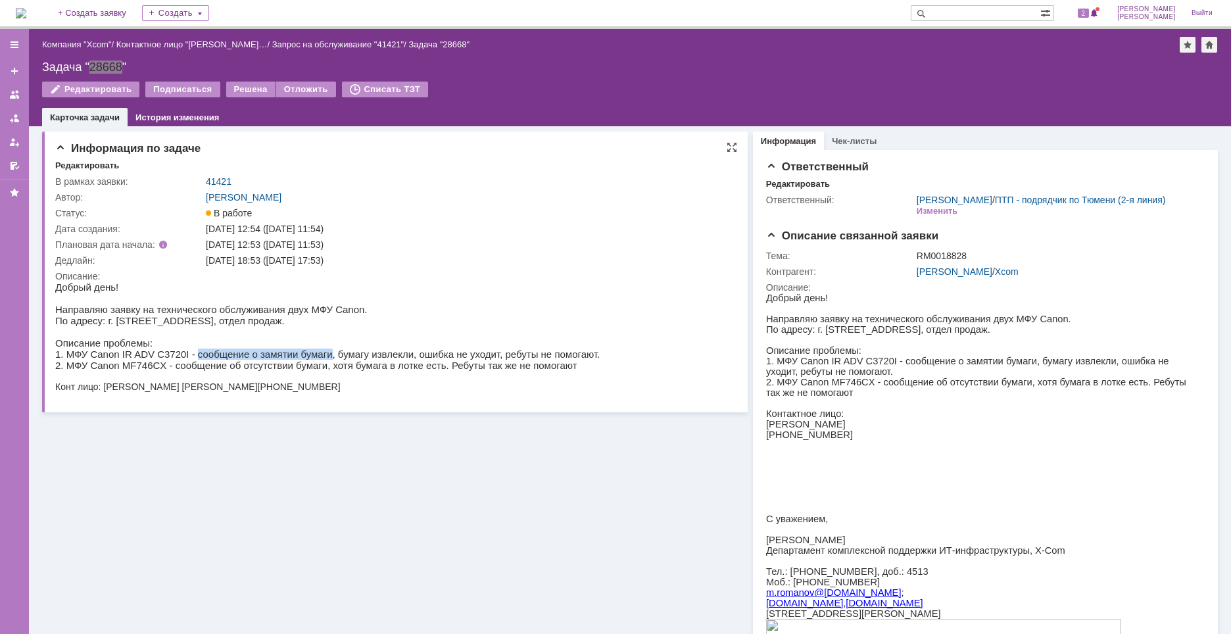
drag, startPoint x: 337, startPoint y: 369, endPoint x: 312, endPoint y: 369, distance: 24.3
click at [337, 369] on p "2. МФУ Canon MF746CX - сообщение об отсутствии бумаги, хотя бумага в лотке есть…" at bounding box center [327, 365] width 544 height 11
drag, startPoint x: 306, startPoint y: 358, endPoint x: 550, endPoint y: 361, distance: 243.9
click at [550, 360] on p "1. МФУ Canon IR ADV C3720I - сообщение о замятии бумаги, бумагу извлекли, ошибк…" at bounding box center [327, 353] width 544 height 11
copy p "бумагу извлекли, ошибка не уходит, ребуты не помогают."
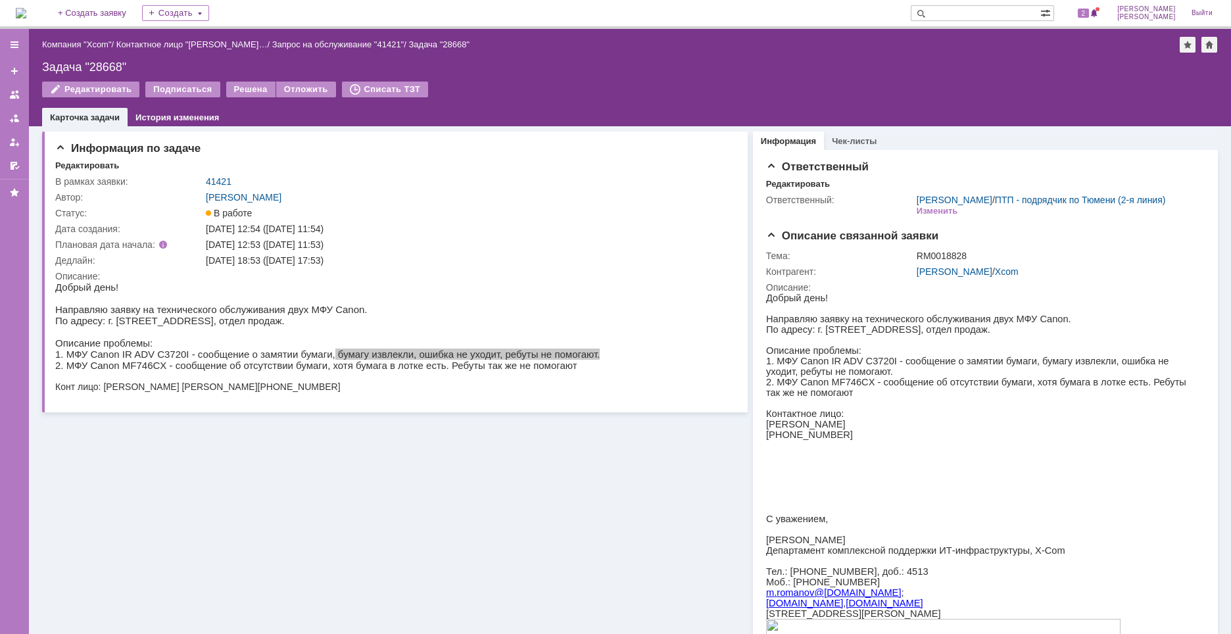
click at [516, 537] on div "Информация по задаче Редактировать В рамках заявки: 41421 Автор: [PERSON_NAME]:…" at bounding box center [394, 461] width 705 height 670
